Goal: Check status: Check status

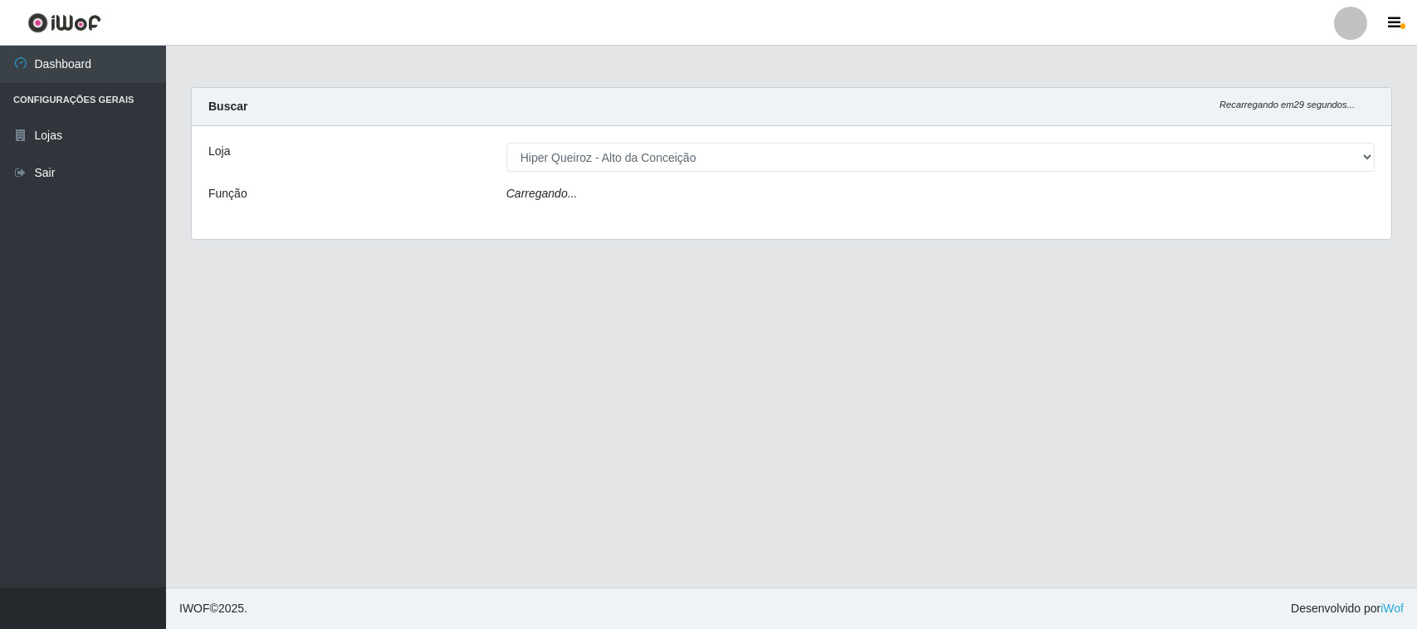
select select "515"
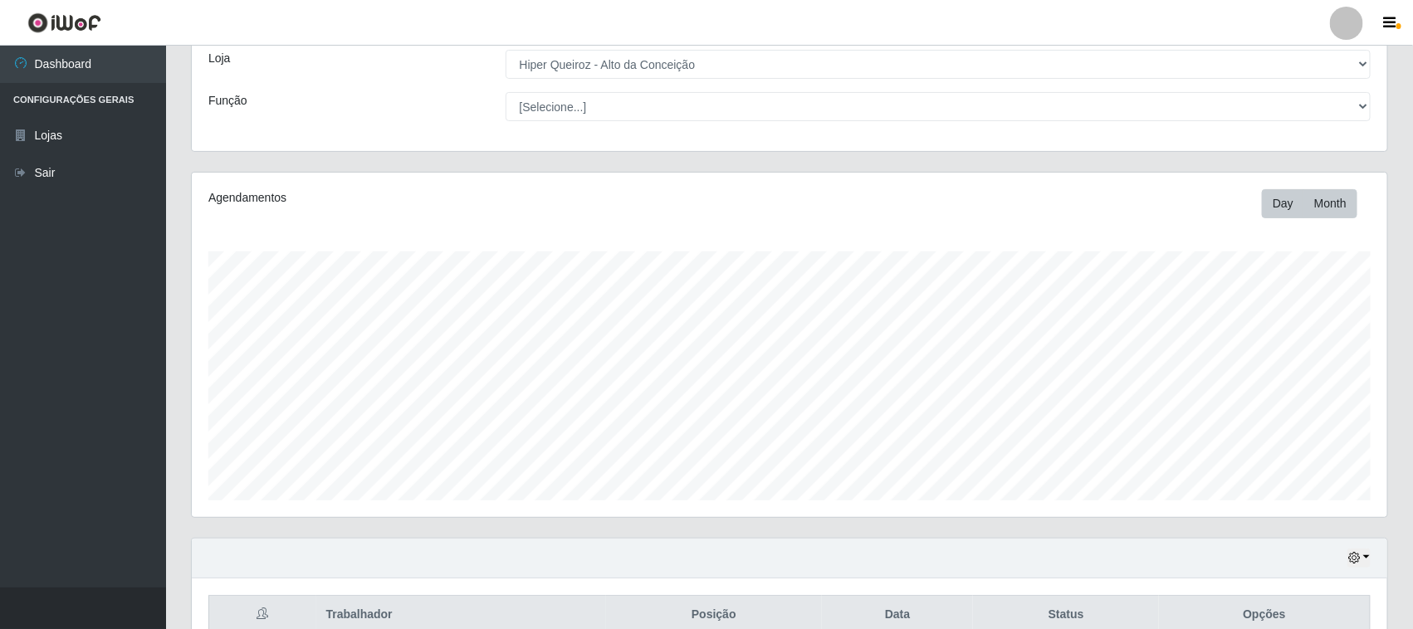
scroll to position [179, 0]
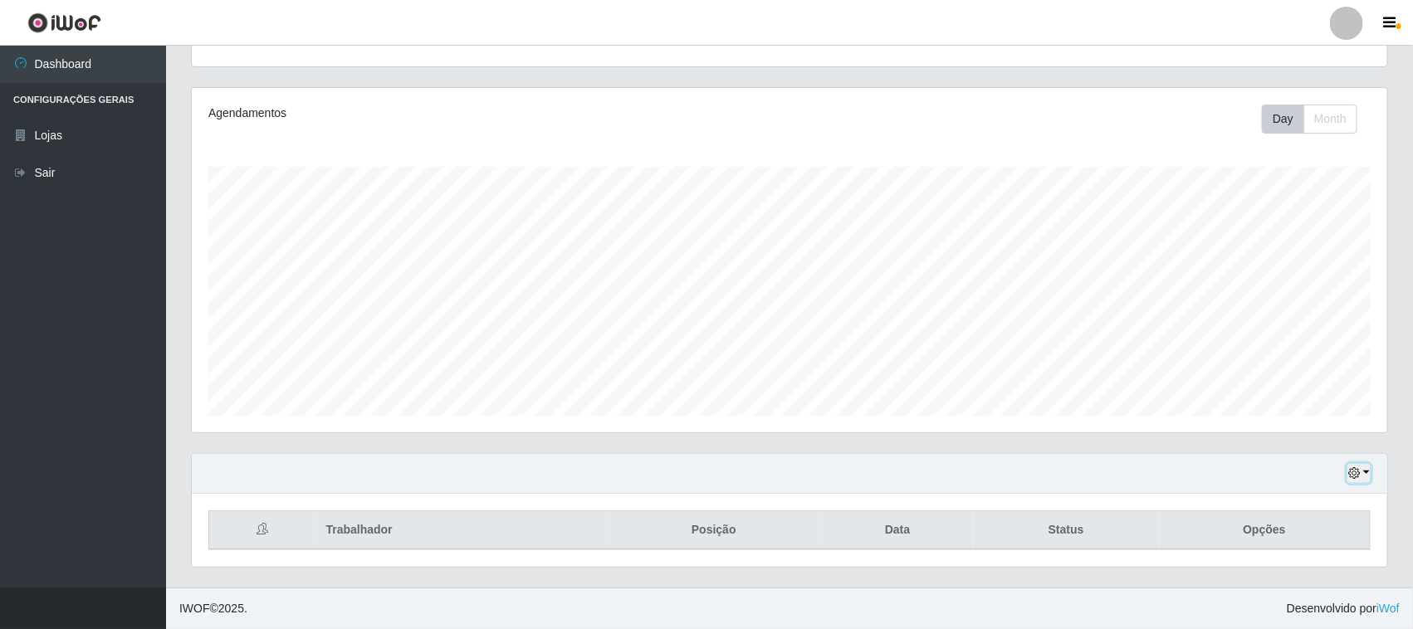
click at [1357, 479] on button "button" at bounding box center [1359, 473] width 23 height 19
click at [1289, 380] on button "3 dias" at bounding box center [1303, 376] width 131 height 35
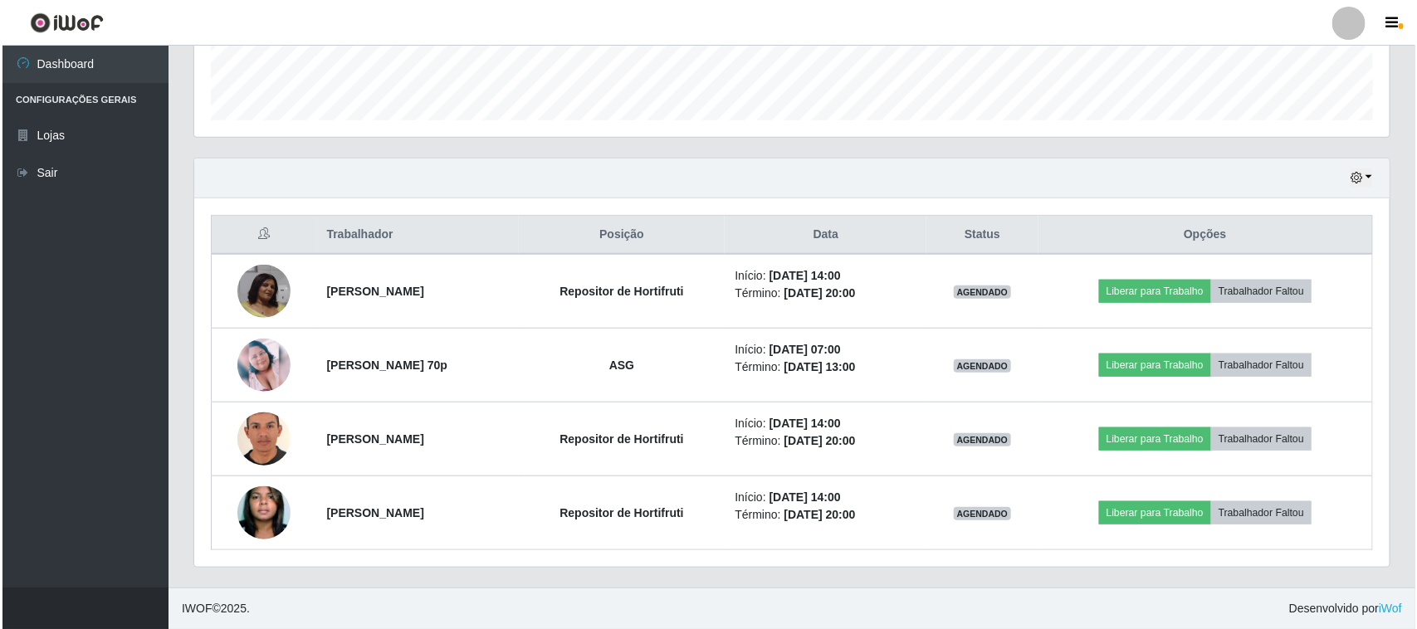
scroll to position [475, 0]
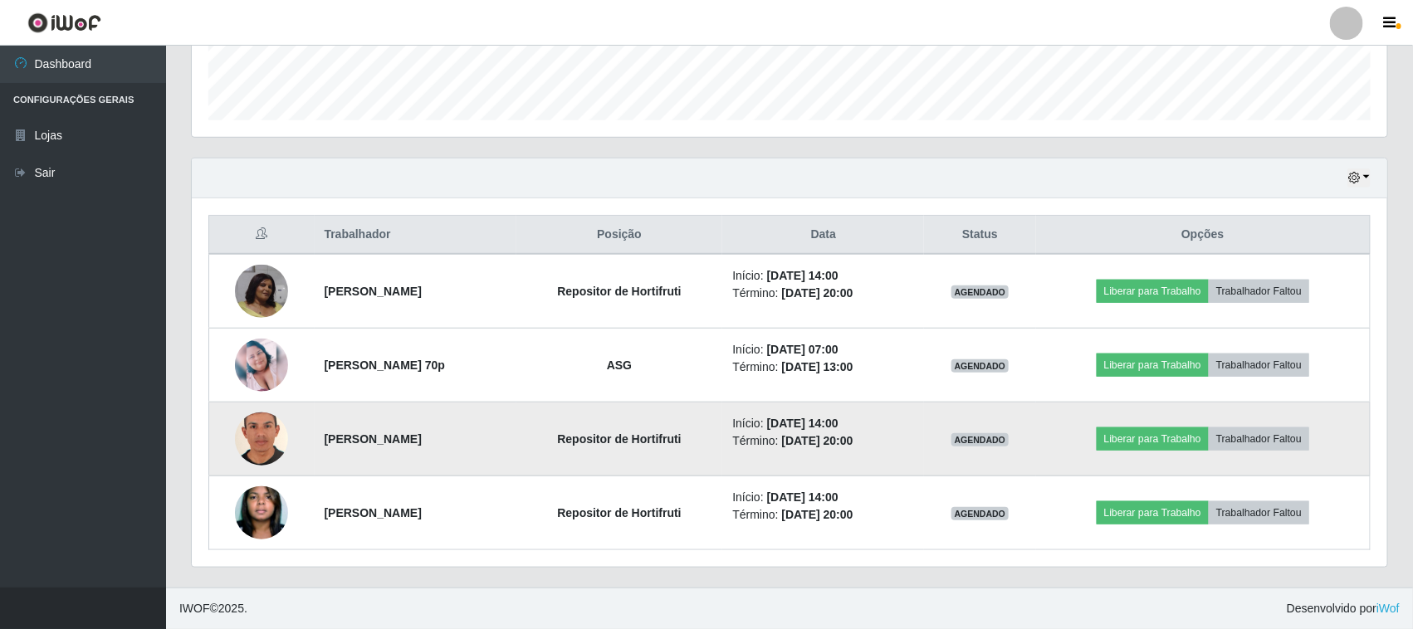
click at [257, 442] on img at bounding box center [261, 439] width 53 height 77
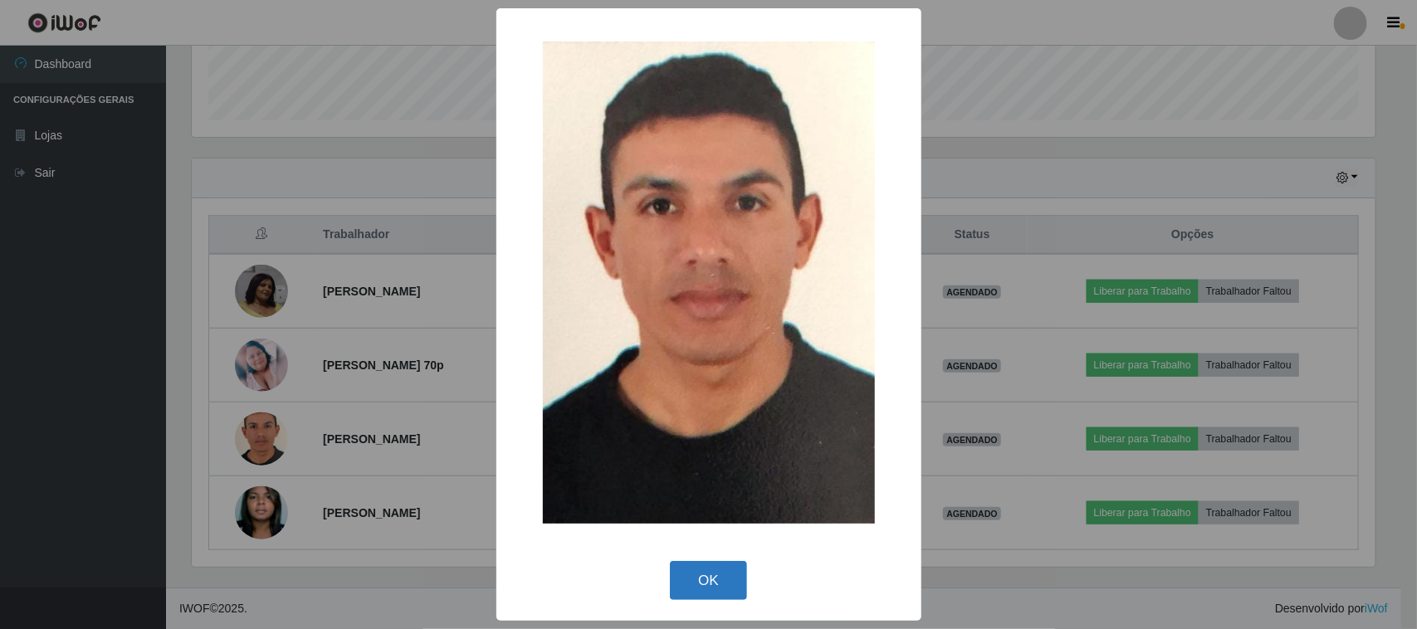
click at [712, 587] on button "OK" at bounding box center [708, 580] width 77 height 39
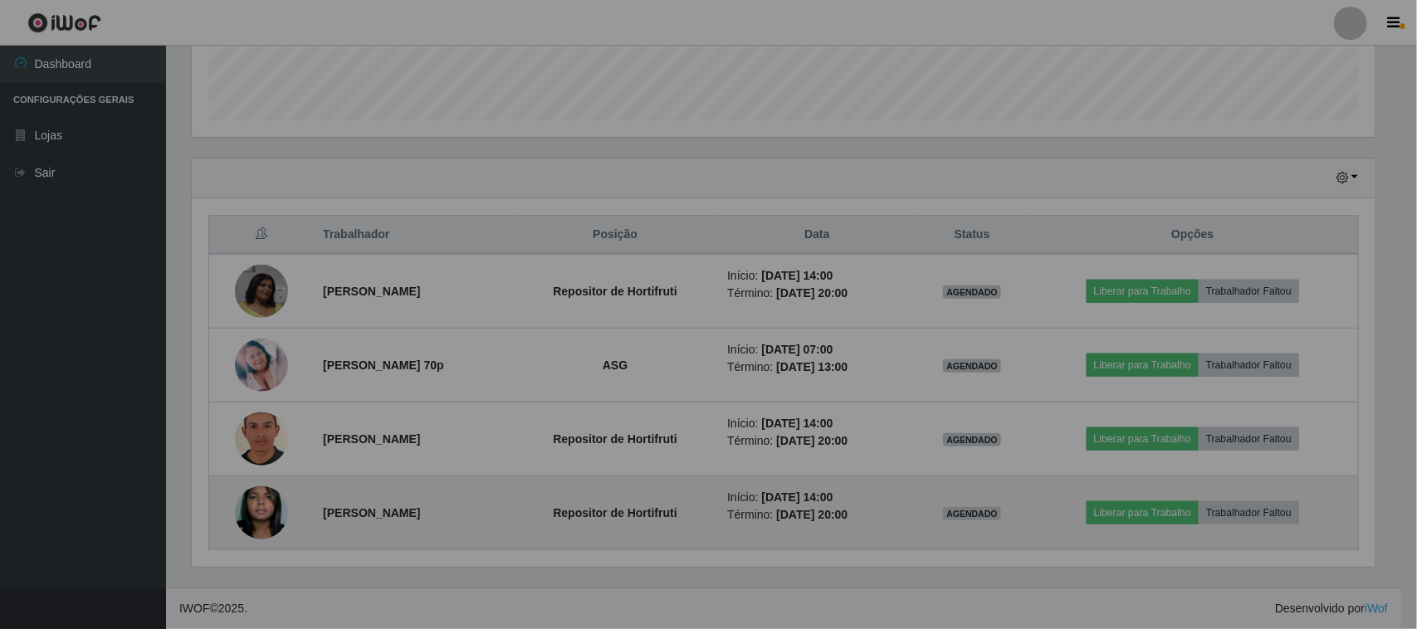
scroll to position [345, 1196]
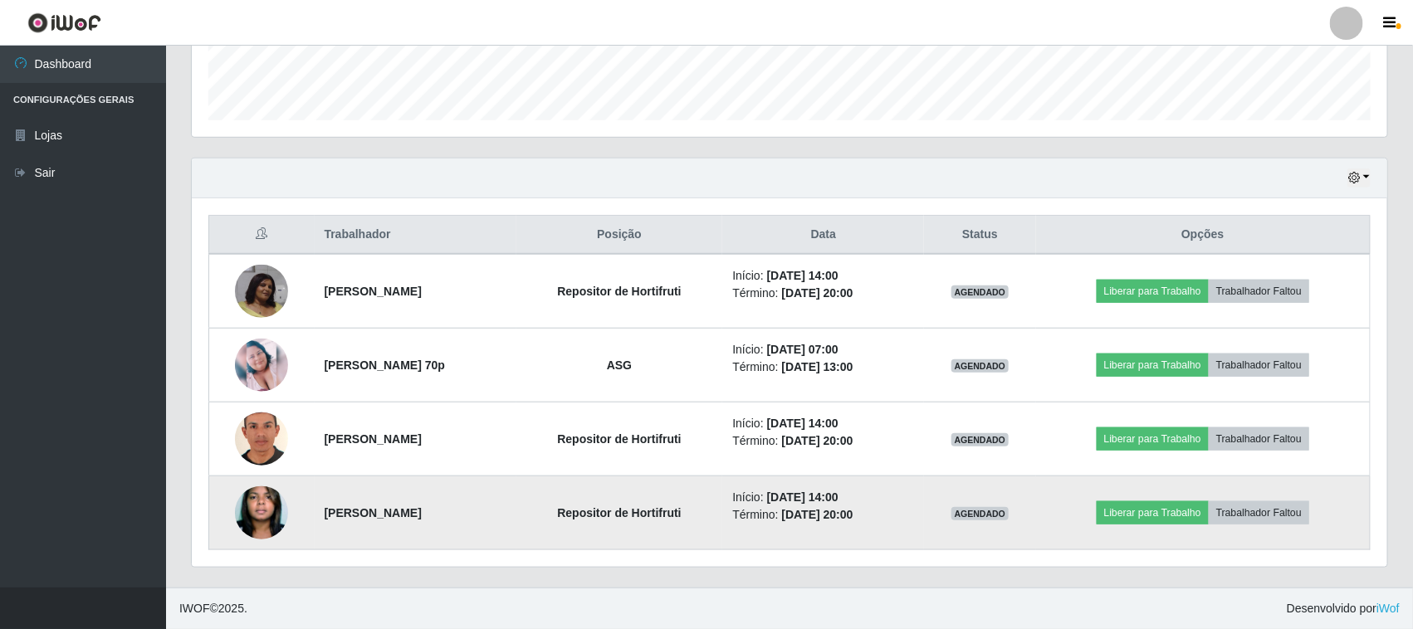
click at [255, 511] on img at bounding box center [261, 512] width 53 height 81
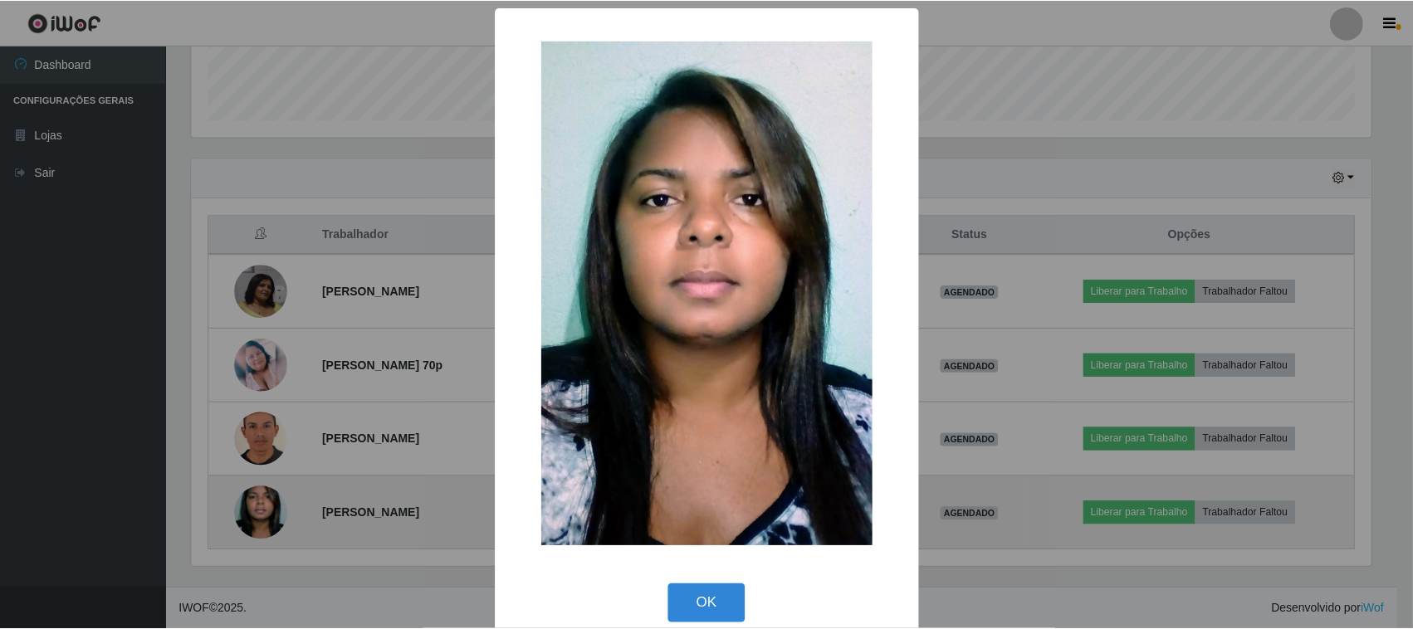
scroll to position [345, 1184]
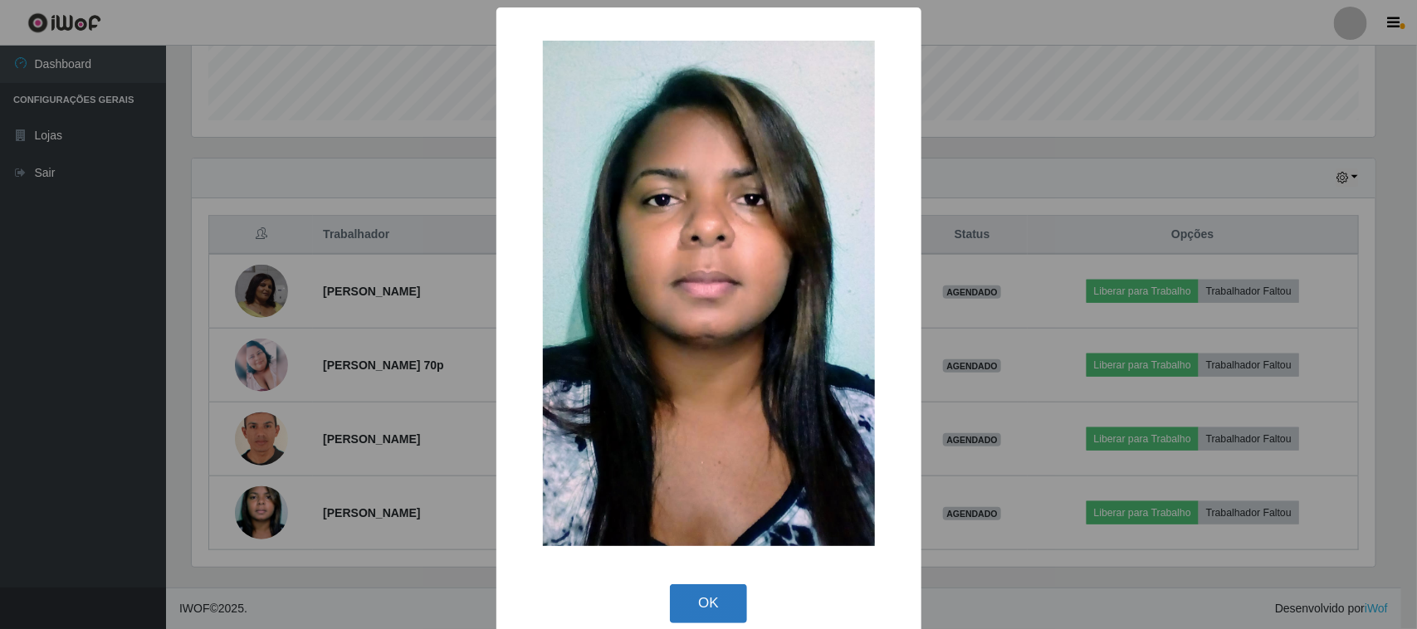
click at [707, 609] on button "OK" at bounding box center [708, 603] width 77 height 39
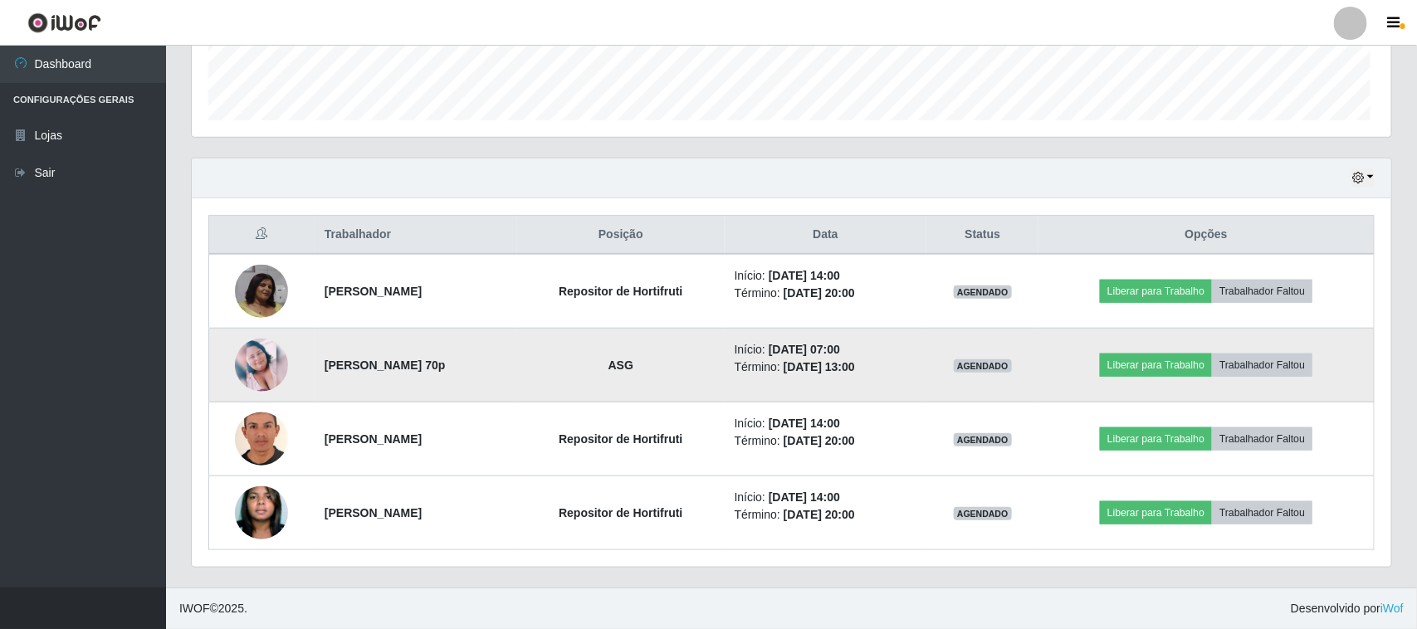
scroll to position [345, 1196]
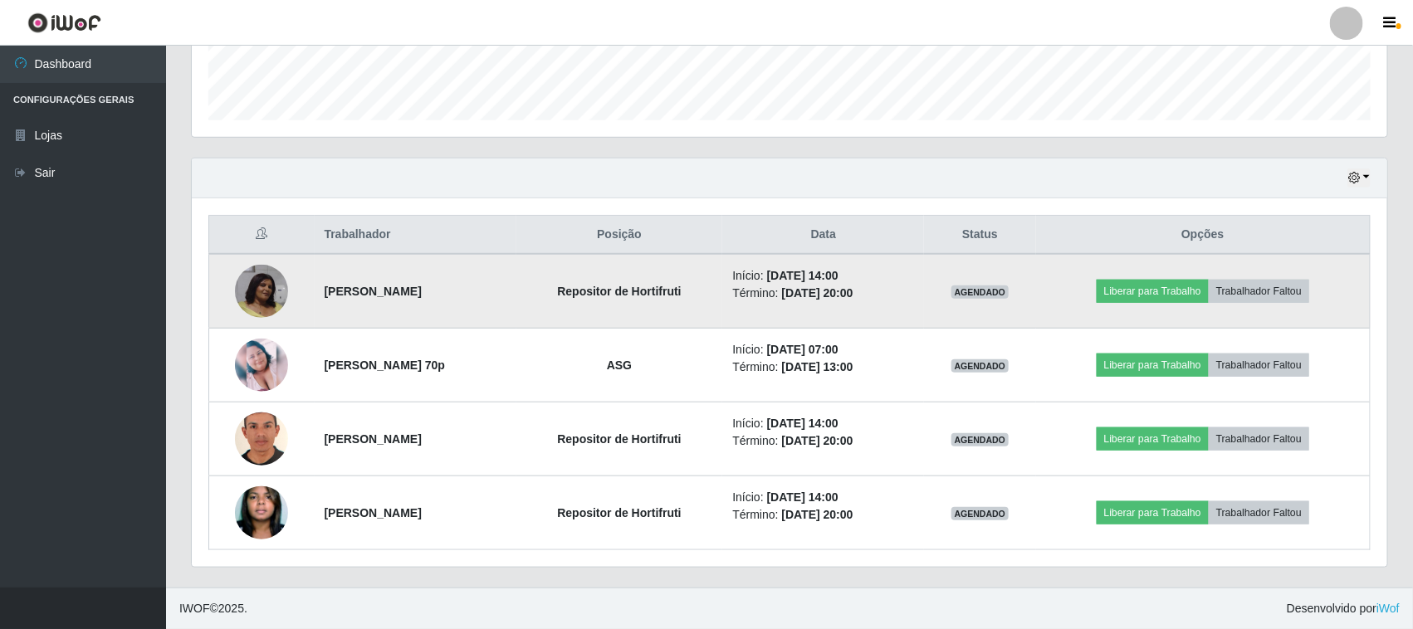
click at [252, 282] on img at bounding box center [261, 291] width 53 height 53
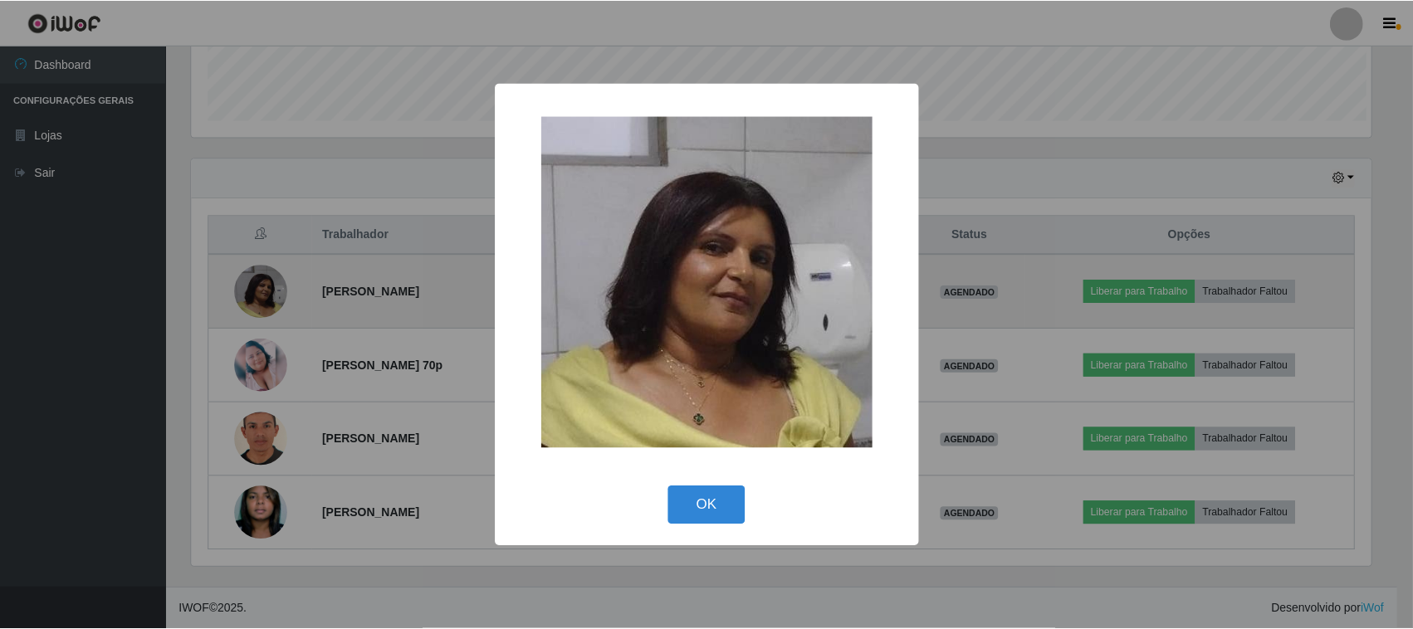
scroll to position [345, 1184]
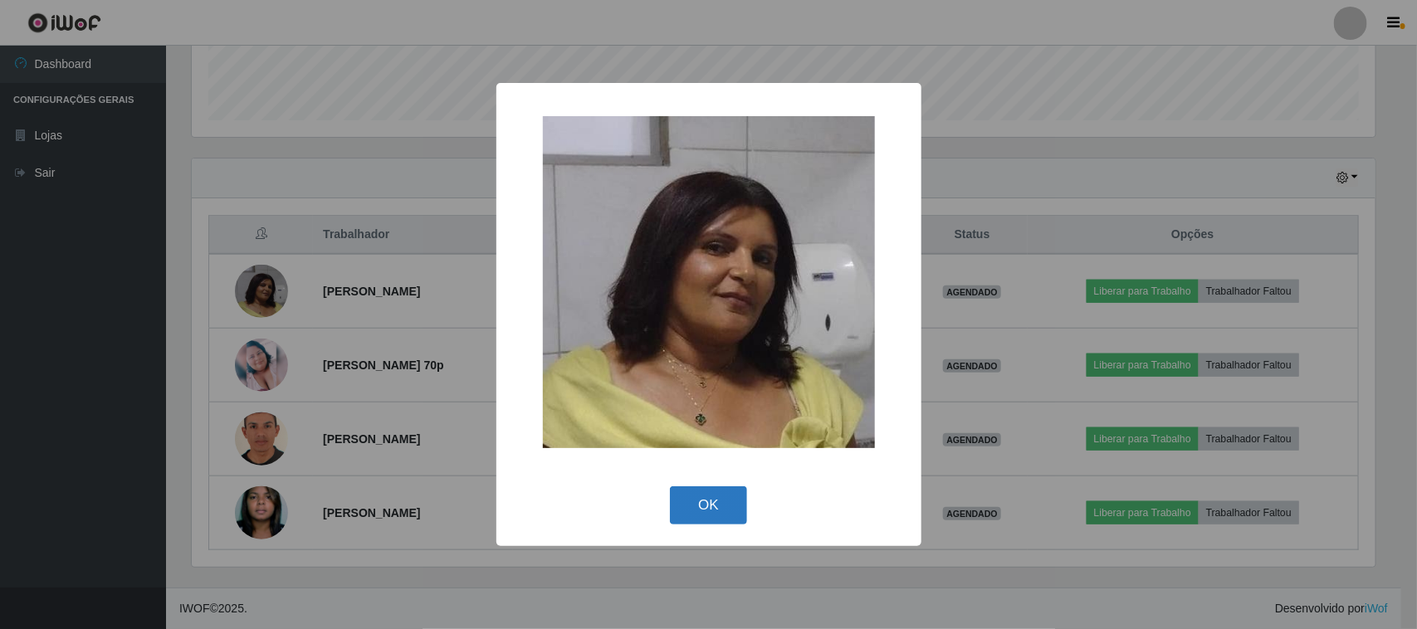
click at [703, 503] on button "OK" at bounding box center [708, 506] width 77 height 39
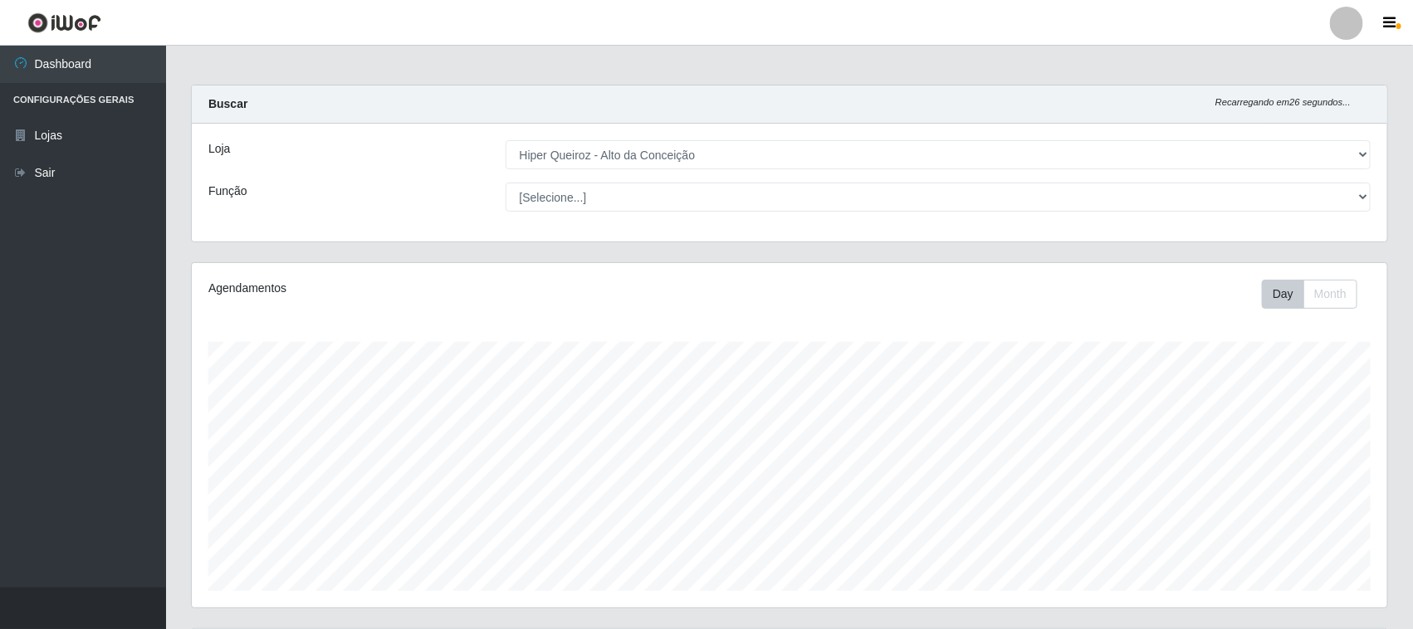
scroll to position [0, 0]
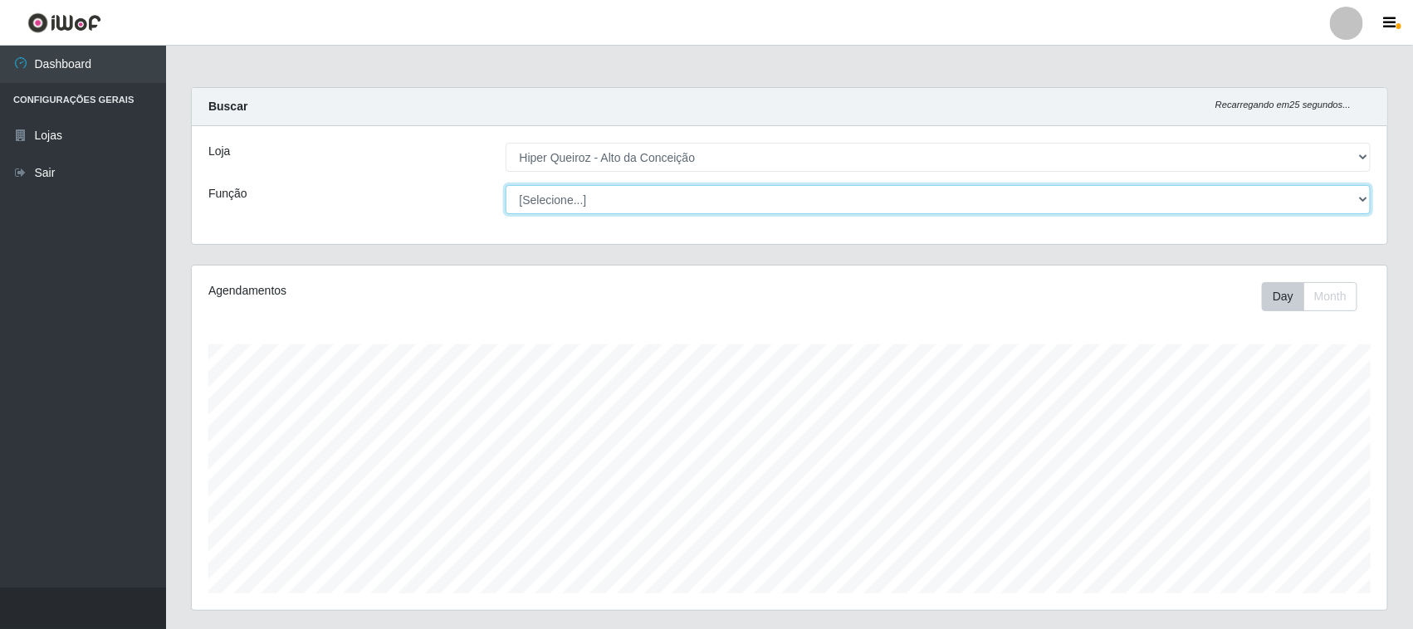
click at [632, 199] on select "[Selecione...] ASG ASG + ASG ++ Embalador Embalador + Embalador ++ Operador de …" at bounding box center [939, 199] width 866 height 29
click at [506, 185] on select "[Selecione...] ASG ASG + ASG ++ Embalador Embalador + Embalador ++ Operador de …" at bounding box center [939, 199] width 866 height 29
click at [1362, 203] on select "[Selecione...] ASG ASG + ASG ++ Embalador Embalador + Embalador ++ Operador de …" at bounding box center [939, 199] width 866 height 29
select select "107"
click at [506, 185] on select "[Selecione...] ASG ASG + ASG ++ Embalador Embalador + Embalador ++ Operador de …" at bounding box center [939, 199] width 866 height 29
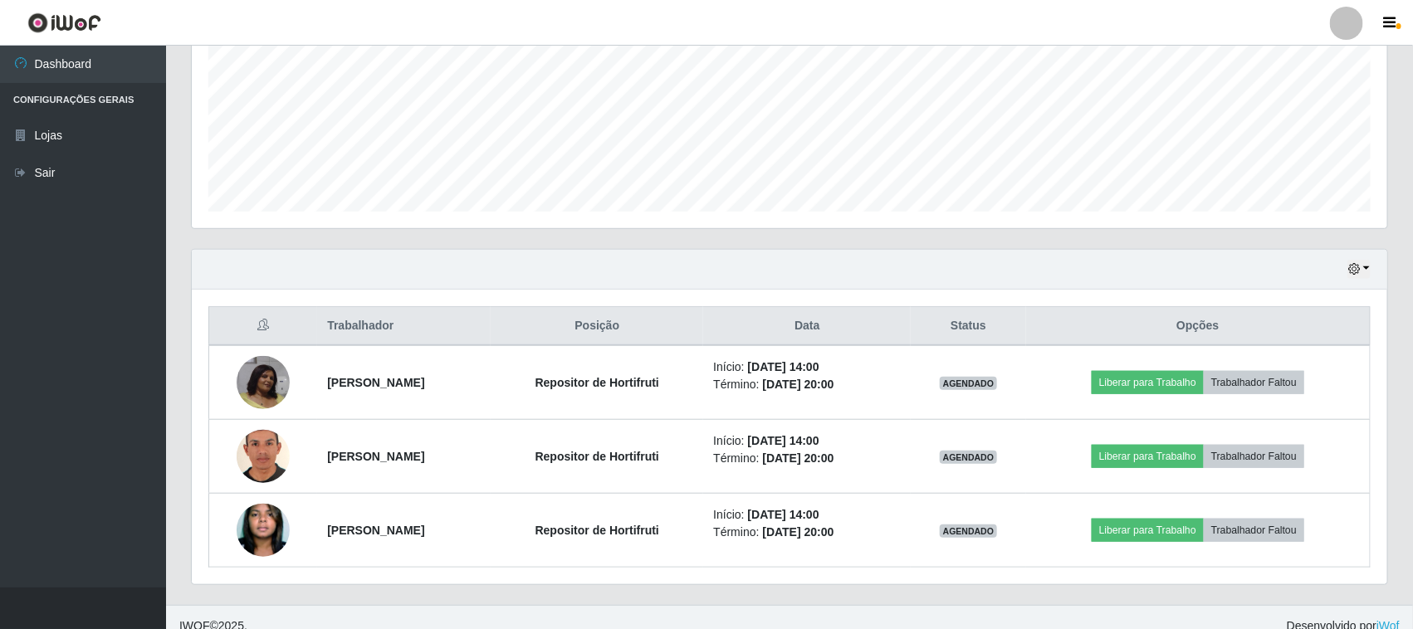
scroll to position [401, 0]
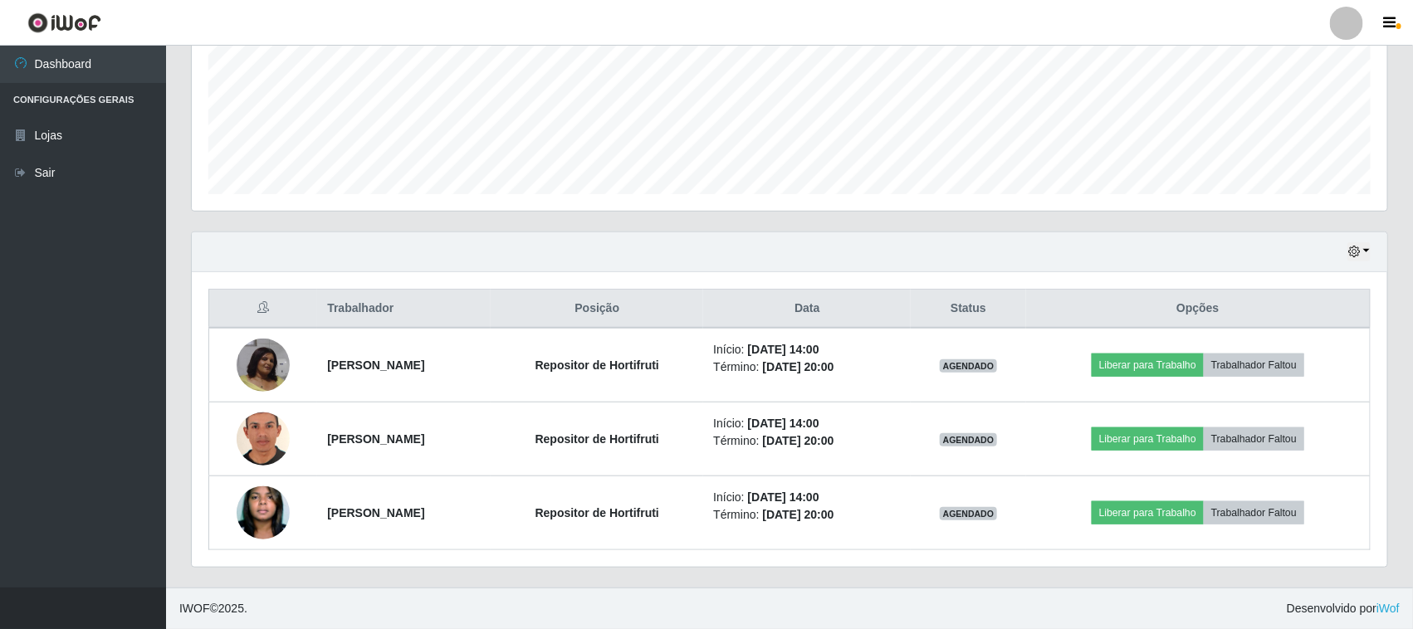
click at [340, 307] on th "Trabalhador" at bounding box center [404, 309] width 174 height 39
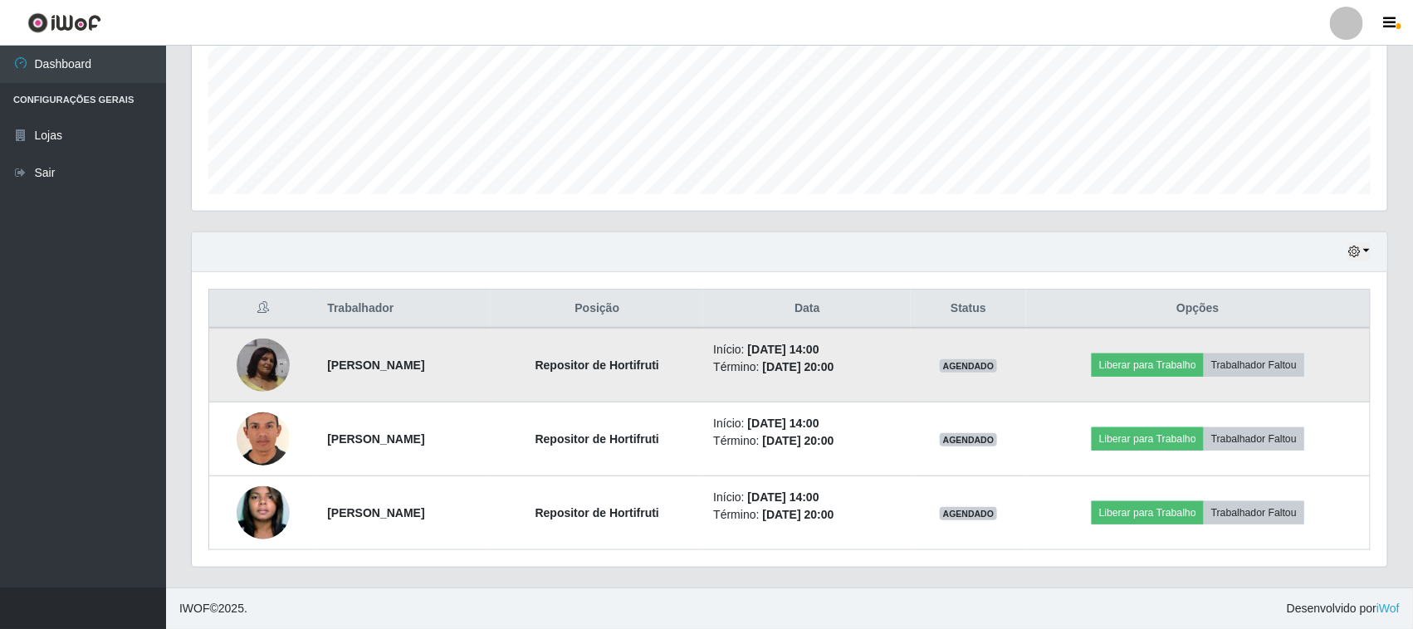
click at [379, 395] on td "[PERSON_NAME]" at bounding box center [404, 365] width 174 height 75
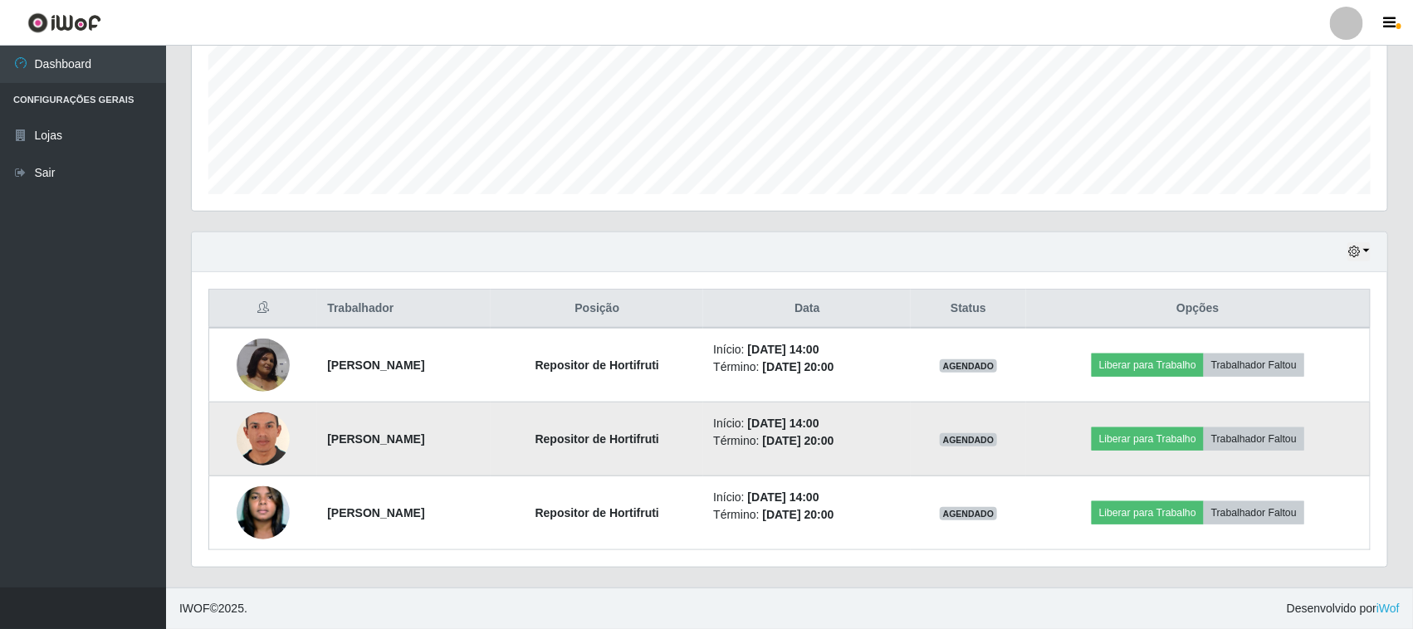
click at [379, 446] on td "[PERSON_NAME]" at bounding box center [404, 440] width 174 height 74
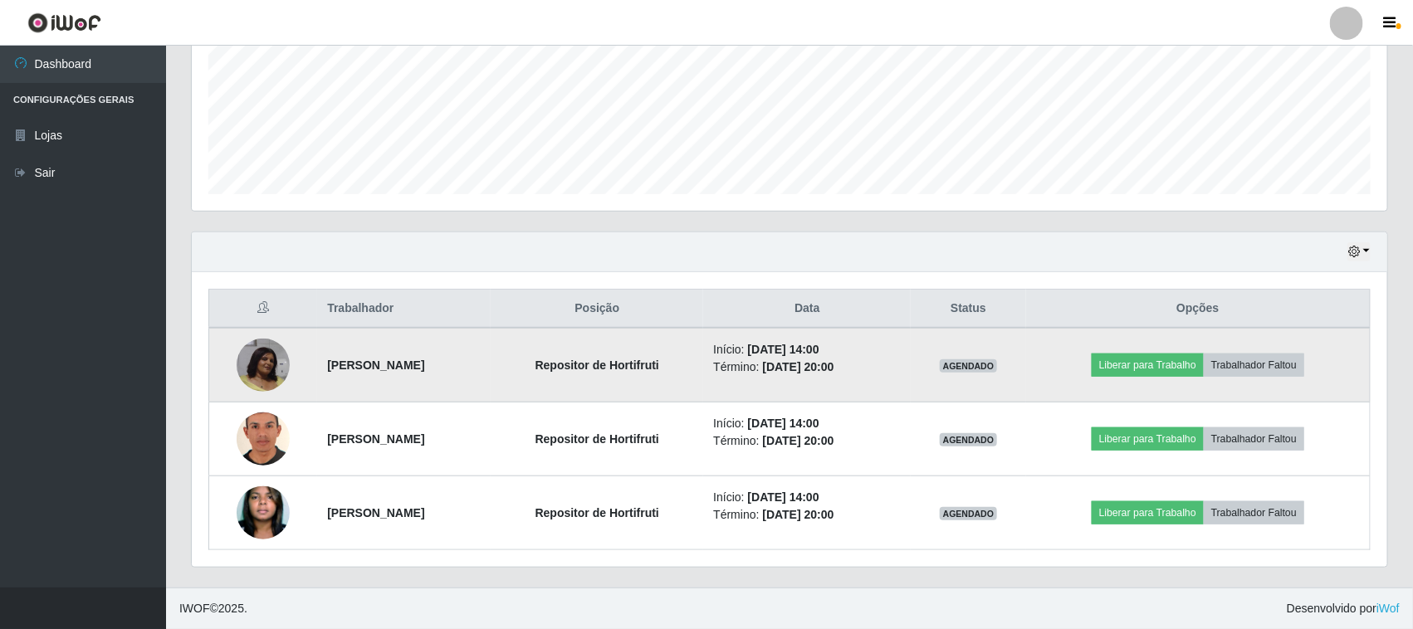
scroll to position [0, 0]
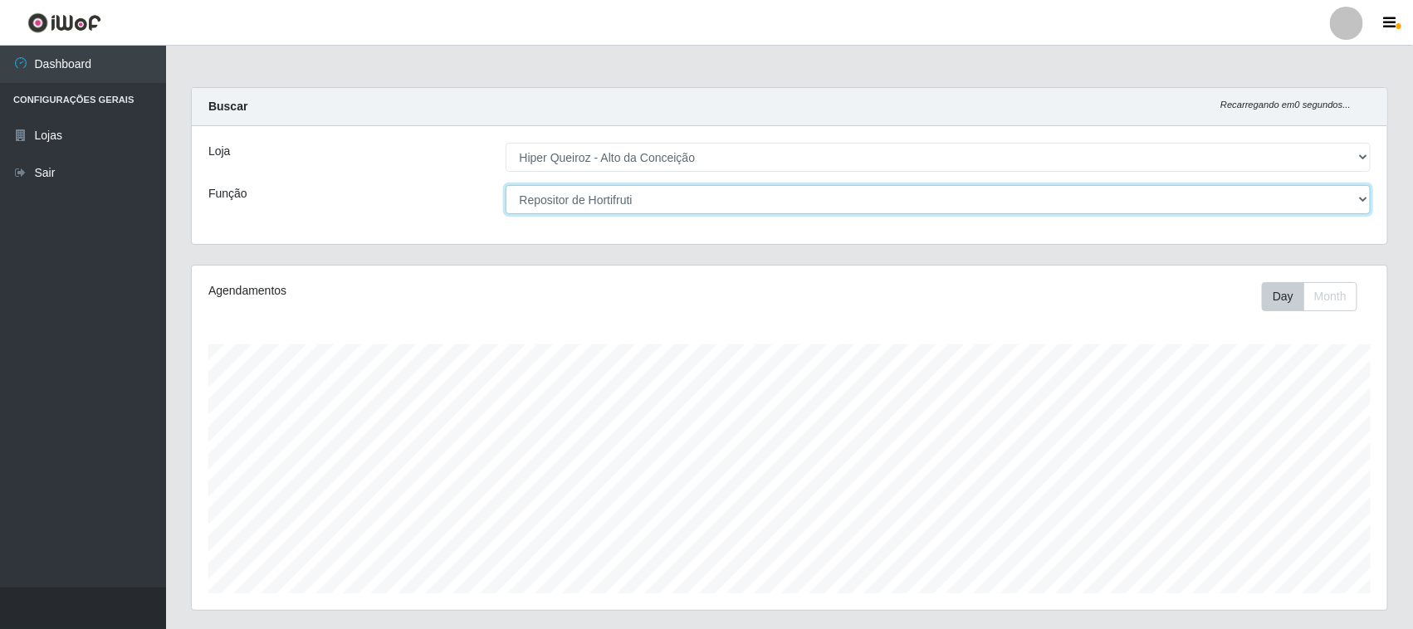
click at [608, 201] on select "[Selecione...] ASG ASG + ASG ++ Embalador Embalador + Embalador ++ Operador de …" at bounding box center [939, 199] width 866 height 29
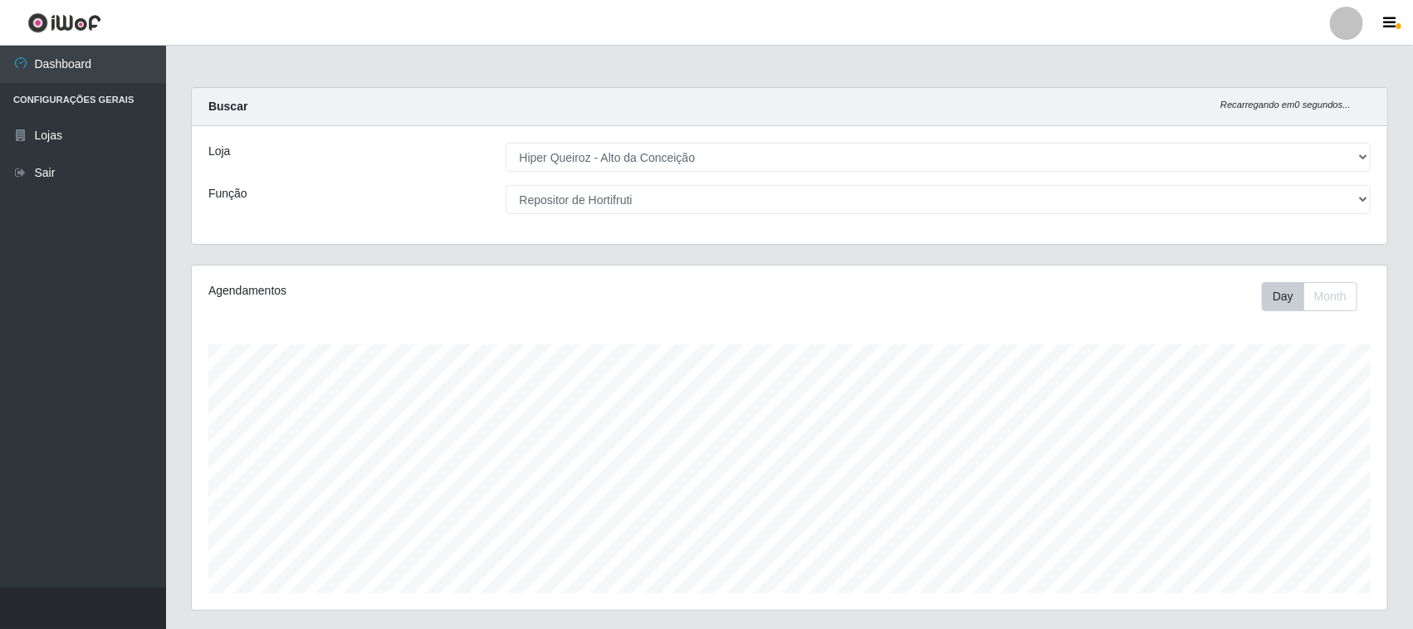
click at [1250, 79] on main "Carregando... Buscar Recarregando em 0 segundos... Loja [Selecione...] Hiper Qu…" at bounding box center [789, 517] width 1247 height 942
click at [1326, 305] on button "Month" at bounding box center [1330, 296] width 54 height 29
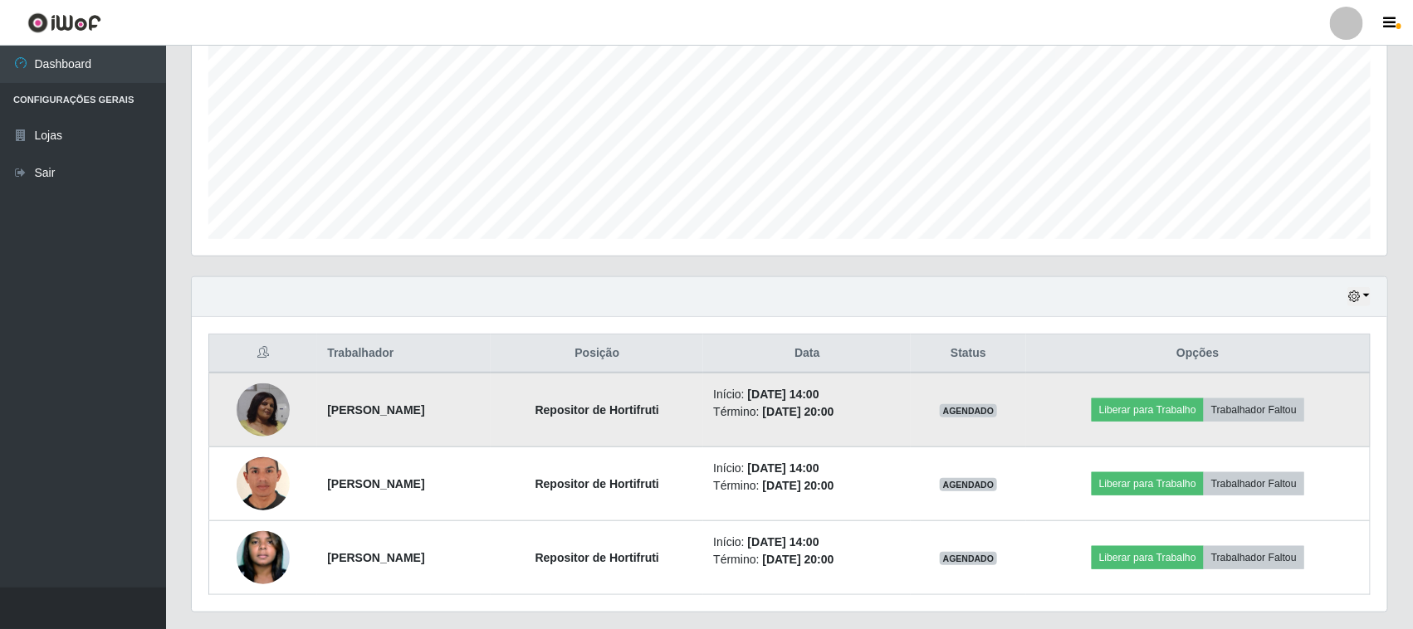
scroll to position [401, 0]
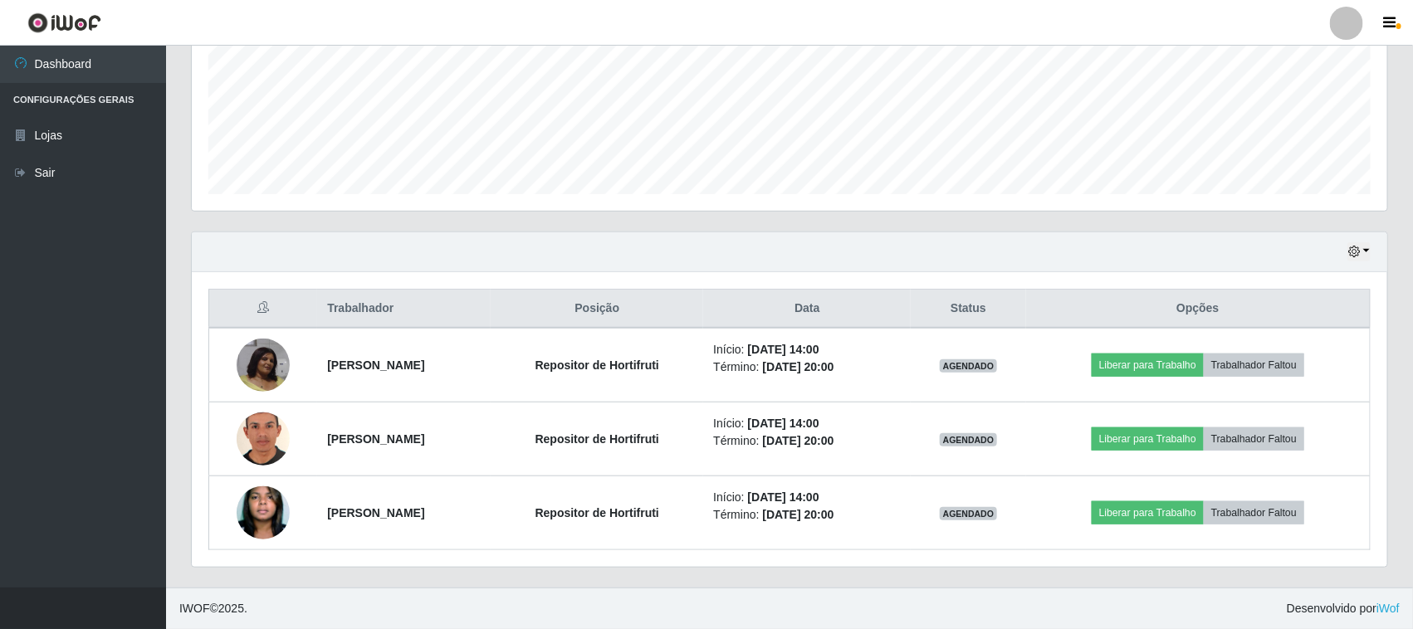
click at [345, 296] on th "Trabalhador" at bounding box center [404, 309] width 174 height 39
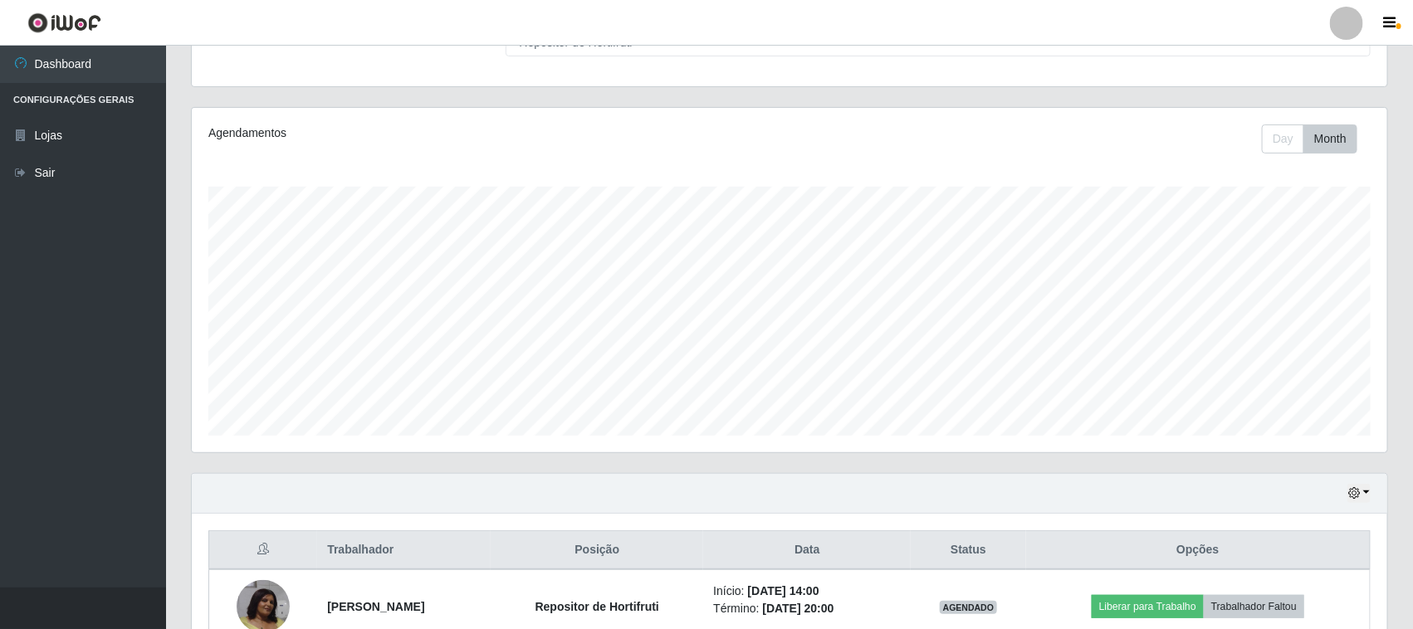
scroll to position [0, 0]
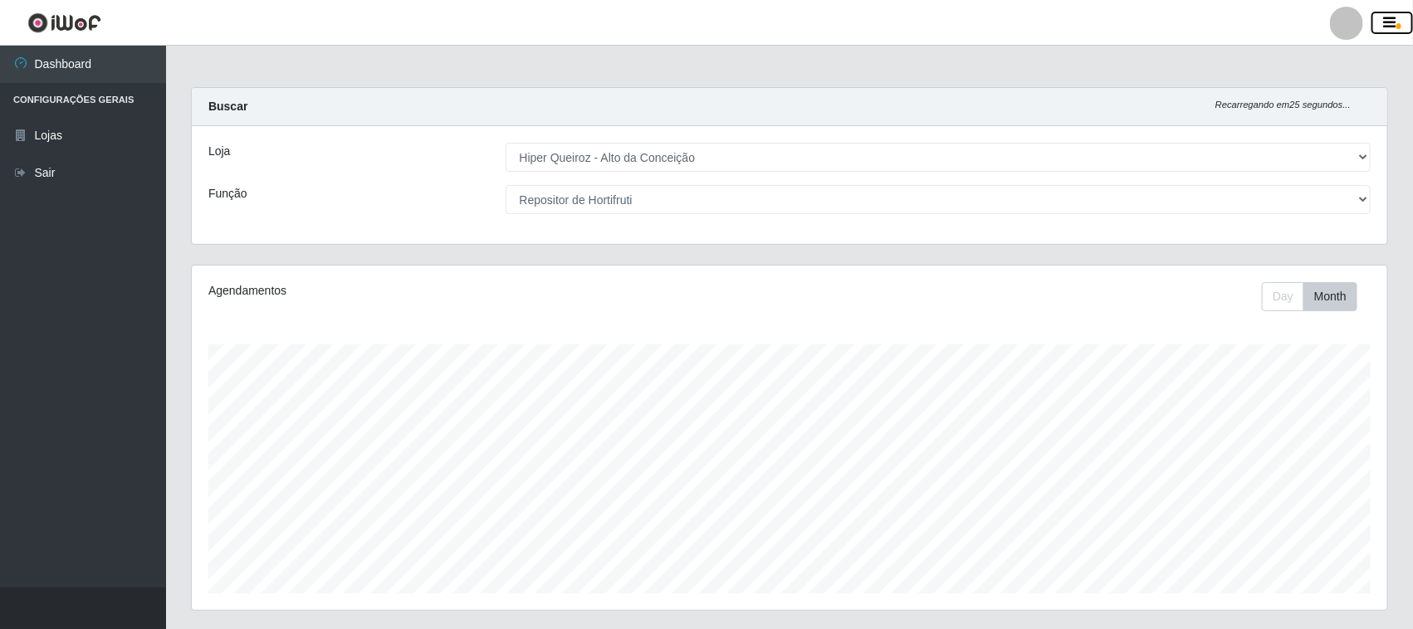
click at [1396, 21] on button "button" at bounding box center [1393, 23] width 42 height 23
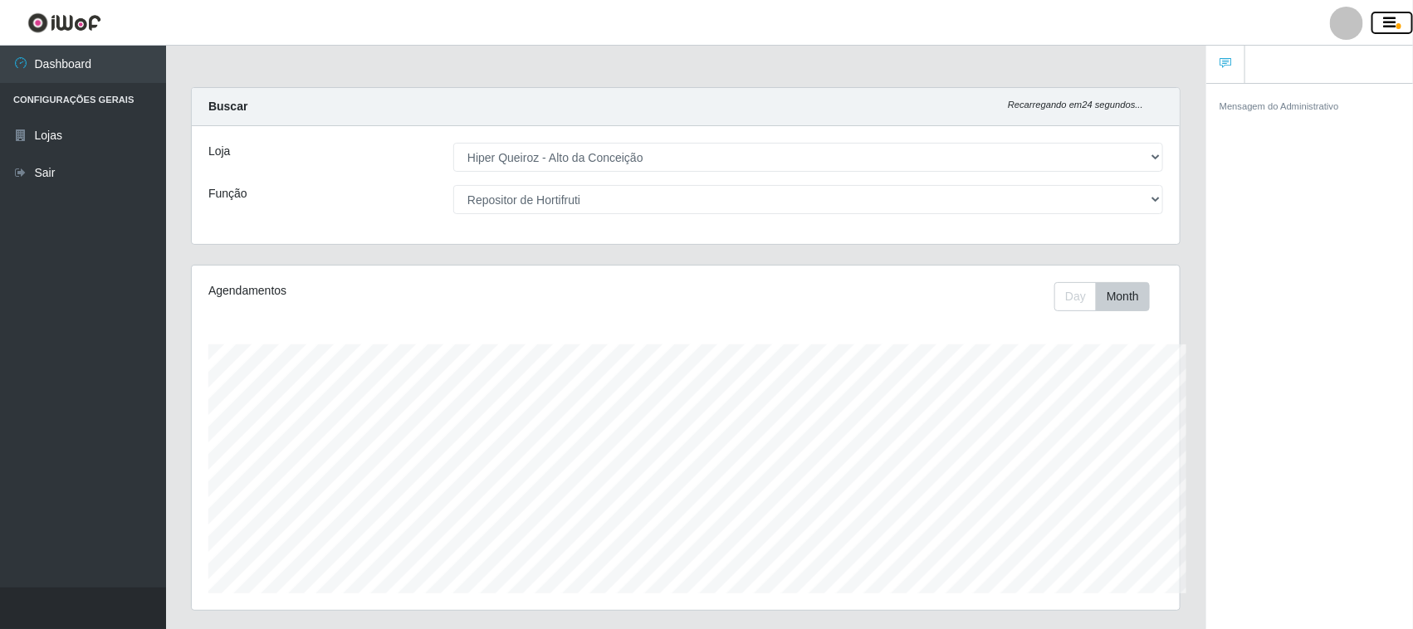
scroll to position [829908, 829265]
click at [1401, 23] on button "button" at bounding box center [1393, 23] width 42 height 23
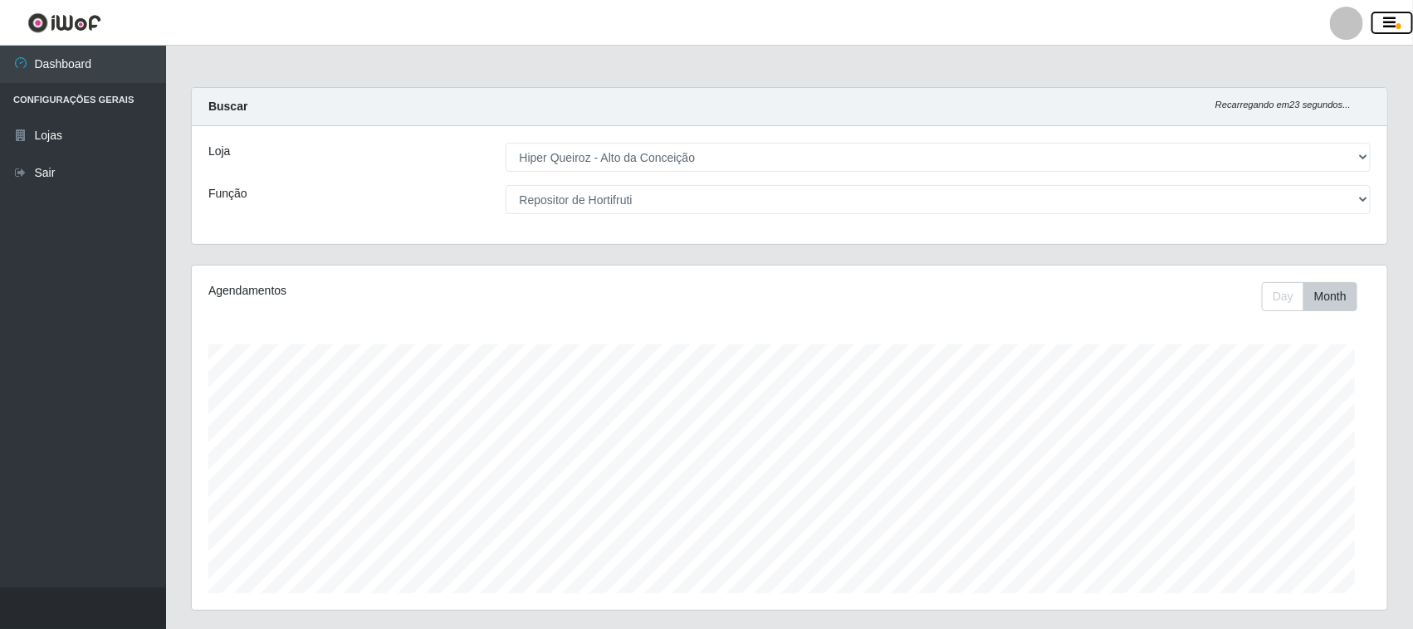
scroll to position [345, 1196]
